Goal: Transaction & Acquisition: Obtain resource

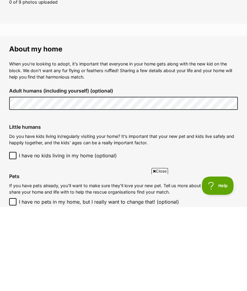
scroll to position [413, 0]
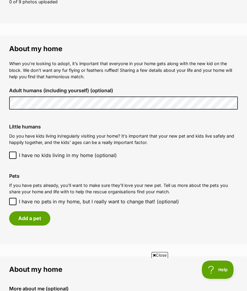
click at [13, 198] on input "I have no pets in my home, but I really want to change that! (optional)" at bounding box center [12, 201] width 7 height 7
checkbox input "true"
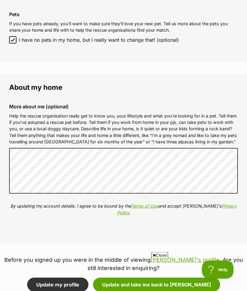
scroll to position [575, 0]
click at [76, 256] on p "Before you signed up you were in the middle of viewing Alexis's profile . Are y…" at bounding box center [123, 264] width 247 height 16
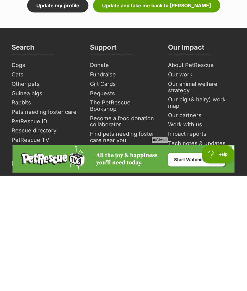
scroll to position [767, 0]
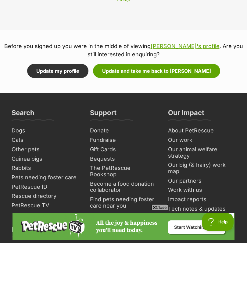
click at [62, 112] on button "Update my profile" at bounding box center [57, 119] width 61 height 14
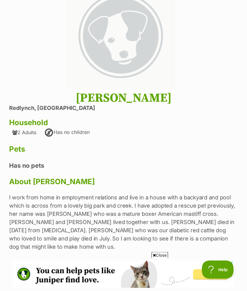
scroll to position [74, 0]
click at [129, 41] on img at bounding box center [120, 36] width 108 height 108
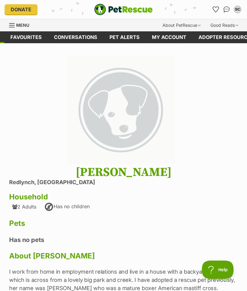
scroll to position [0, 0]
click at [114, 4] on img "PetRescue" at bounding box center [123, 10] width 58 height 12
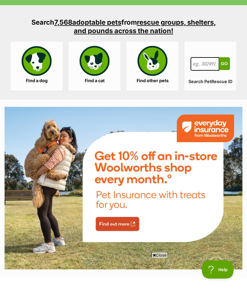
scroll to position [960, 0]
click at [29, 65] on link "Find a dog" at bounding box center [37, 66] width 52 height 49
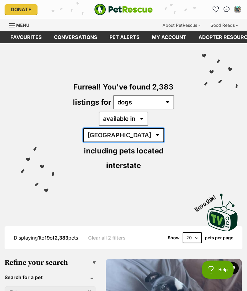
click at [162, 128] on select "Australia ACT NSW NT QLD SA TAS VIC WA" at bounding box center [123, 135] width 81 height 14
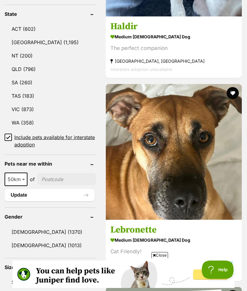
scroll to position [383, 0]
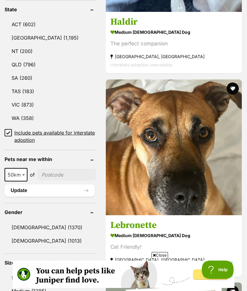
click at [60, 169] on input"] "postcode" at bounding box center [66, 175] width 59 height 12
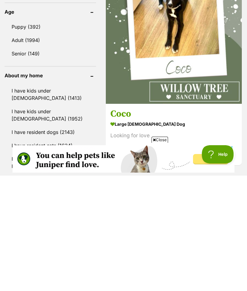
scroll to position [583, 0]
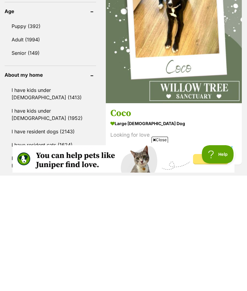
type input"] "4870"
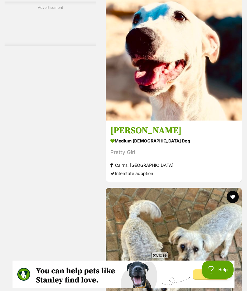
scroll to position [1749, 0]
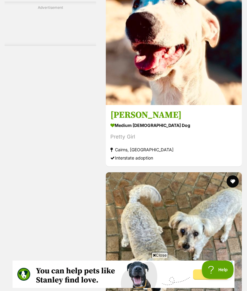
click at [185, 105] on img at bounding box center [174, 37] width 136 height 136
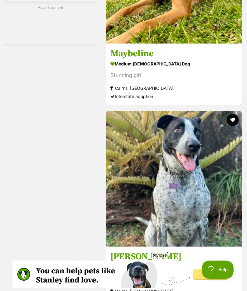
scroll to position [2806, 0]
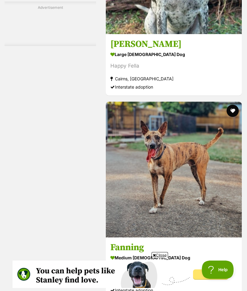
scroll to position [0, 0]
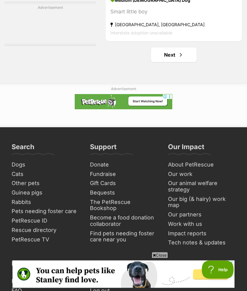
scroll to position [4290, 0]
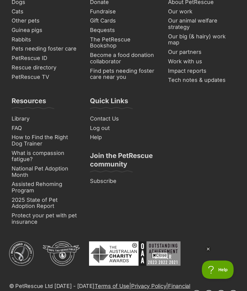
scroll to position [0, 0]
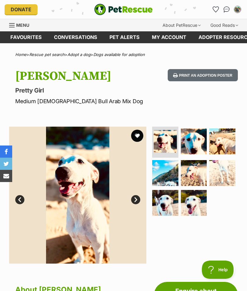
click at [206, 71] on button "Print an adoption poster" at bounding box center [203, 75] width 70 height 12
click at [205, 75] on button "Print an adoption poster" at bounding box center [203, 75] width 70 height 12
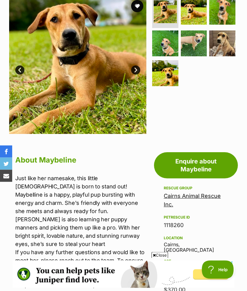
scroll to position [126, 0]
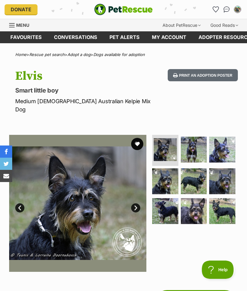
click at [222, 206] on img at bounding box center [222, 211] width 26 height 26
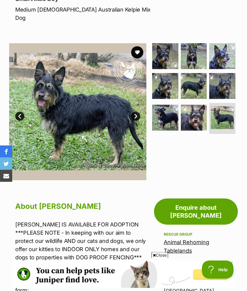
scroll to position [82, 0]
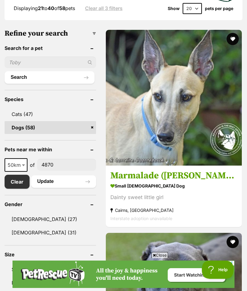
click at [134, 122] on img at bounding box center [174, 98] width 136 height 136
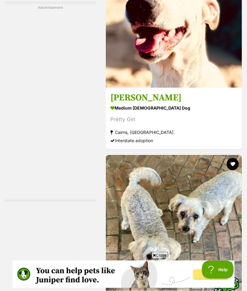
scroll to position [1767, 0]
click at [122, 104] on h3 "Alexis" at bounding box center [173, 98] width 127 height 12
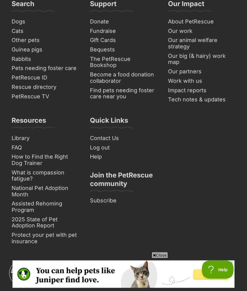
scroll to position [4434, 0]
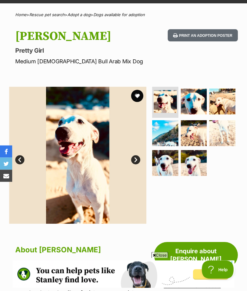
scroll to position [40, 0]
click at [171, 164] on img at bounding box center [165, 163] width 26 height 26
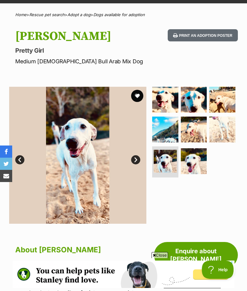
click at [170, 129] on img at bounding box center [165, 130] width 26 height 26
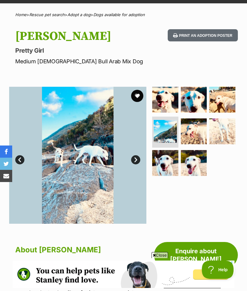
click at [223, 103] on img at bounding box center [222, 100] width 26 height 26
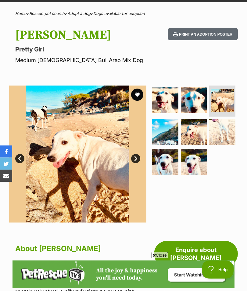
scroll to position [41, 0]
click at [169, 141] on img at bounding box center [165, 132] width 26 height 26
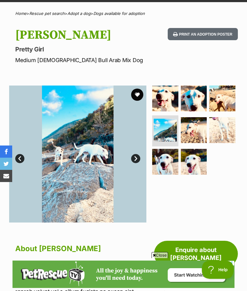
click at [174, 101] on img at bounding box center [165, 99] width 26 height 26
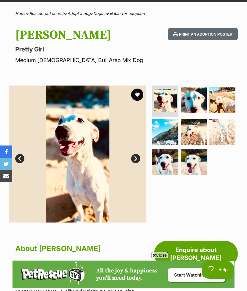
click at [199, 103] on img at bounding box center [194, 100] width 26 height 26
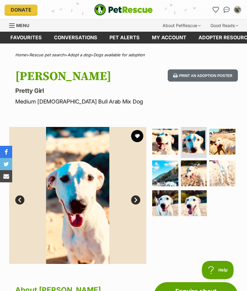
scroll to position [0, 0]
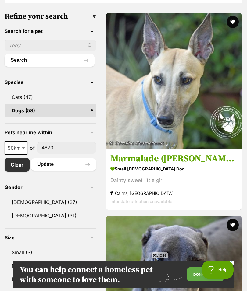
click at [206, 164] on h3 "Marmalade ([PERSON_NAME] Marmalade)" at bounding box center [173, 159] width 127 height 12
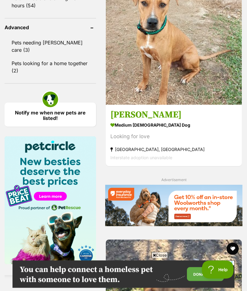
scroll to position [666, 0]
click at [161, 130] on strong "medium male Dog" at bounding box center [173, 125] width 127 height 9
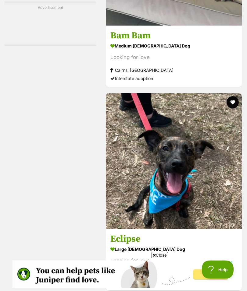
scroll to position [2642, 0]
click at [127, 42] on h3 "Bam Bam" at bounding box center [173, 36] width 127 height 12
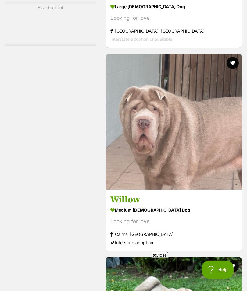
scroll to position [3088, 0]
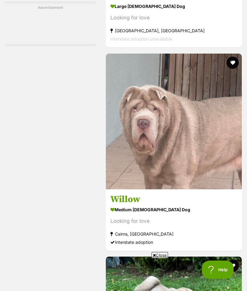
click at [158, 11] on strong "large male Dog" at bounding box center [173, 6] width 127 height 9
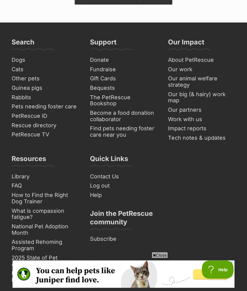
scroll to position [4419, 0]
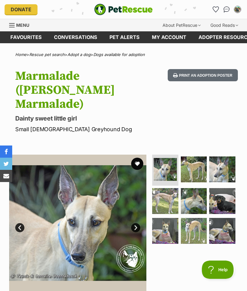
click at [169, 189] on img at bounding box center [165, 201] width 26 height 26
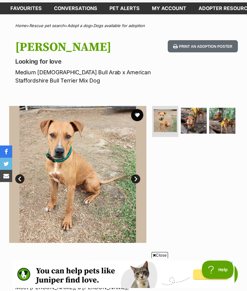
scroll to position [29, 0]
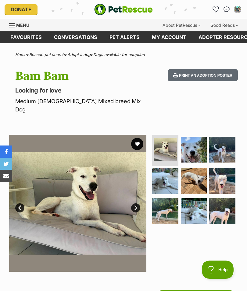
click at [228, 140] on img at bounding box center [222, 150] width 26 height 26
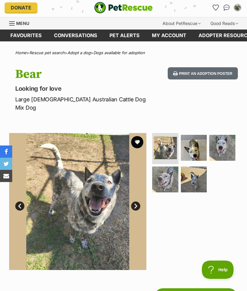
click at [198, 140] on img at bounding box center [194, 148] width 26 height 26
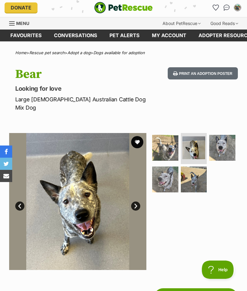
click at [197, 175] on img at bounding box center [194, 180] width 26 height 26
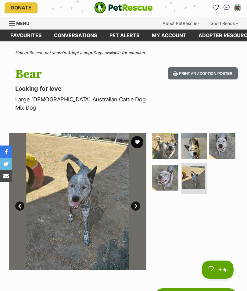
click at [166, 137] on img at bounding box center [165, 146] width 26 height 26
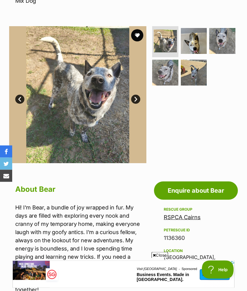
scroll to position [109, 0]
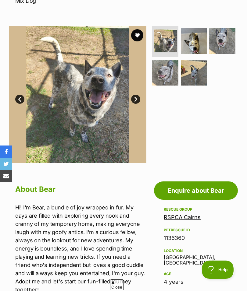
click at [198, 70] on img at bounding box center [194, 73] width 26 height 26
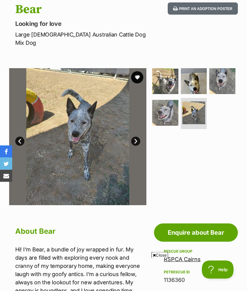
scroll to position [0, 0]
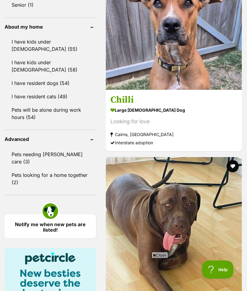
scroll to position [554, 0]
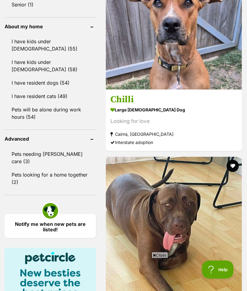
click at [184, 71] on img at bounding box center [174, 22] width 136 height 136
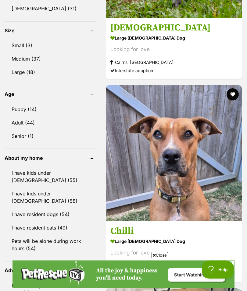
scroll to position [0, 0]
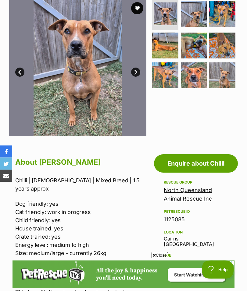
scroll to position [127, 0]
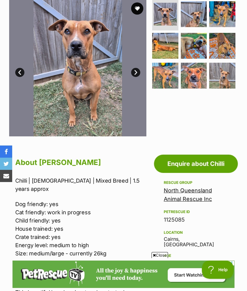
click at [198, 76] on img at bounding box center [194, 76] width 26 height 26
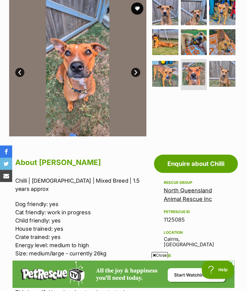
click at [169, 78] on img at bounding box center [165, 74] width 26 height 26
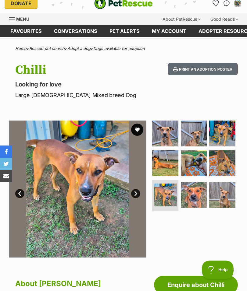
scroll to position [0, 0]
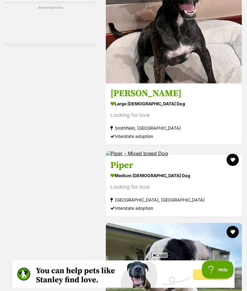
scroll to position [2529, 0]
